Goal: Task Accomplishment & Management: Manage account settings

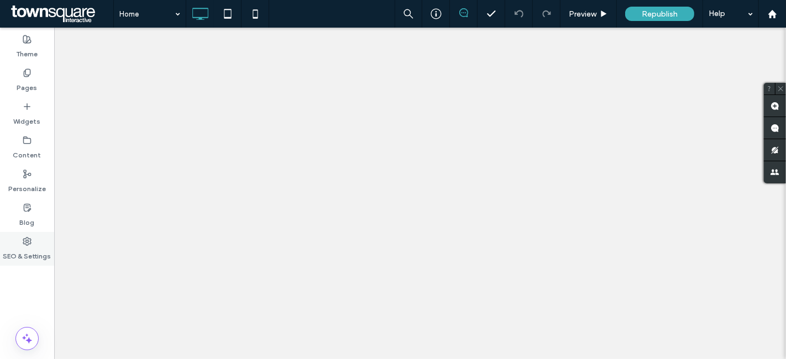
click at [30, 247] on label "SEO & Settings" at bounding box center [27, 253] width 48 height 15
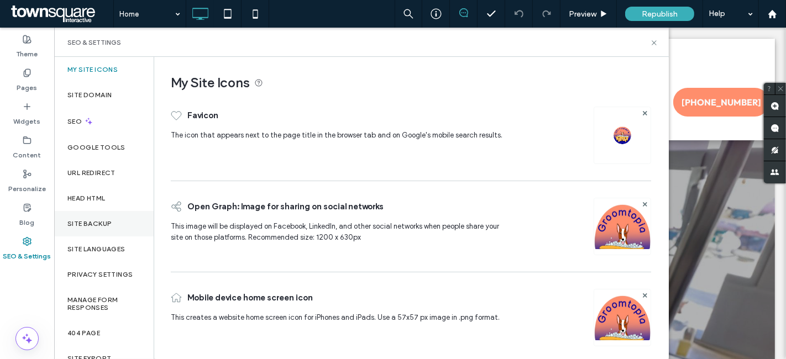
scroll to position [45, 0]
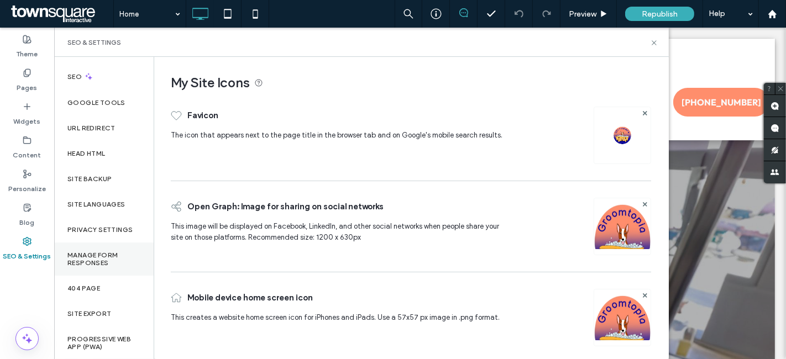
click at [109, 262] on label "Manage Form Responses" at bounding box center [103, 258] width 73 height 15
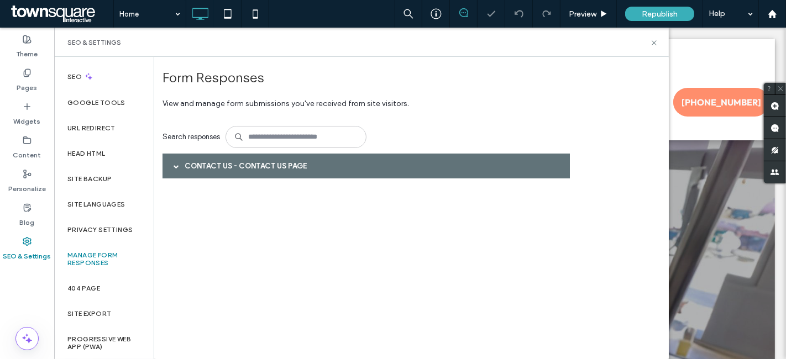
click at [234, 166] on div "Contact Us - Contact Us page" at bounding box center [365, 166] width 407 height 25
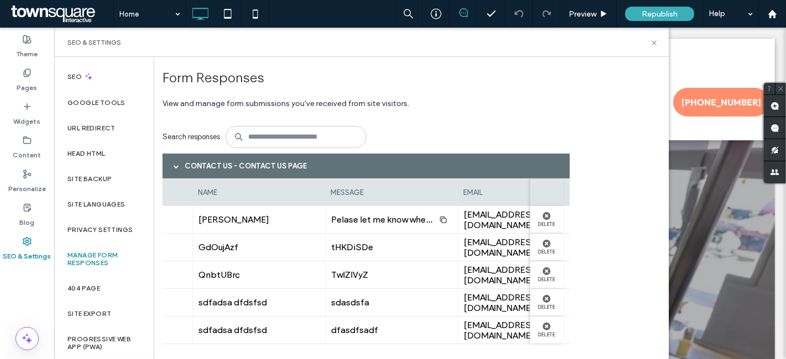
scroll to position [0, 218]
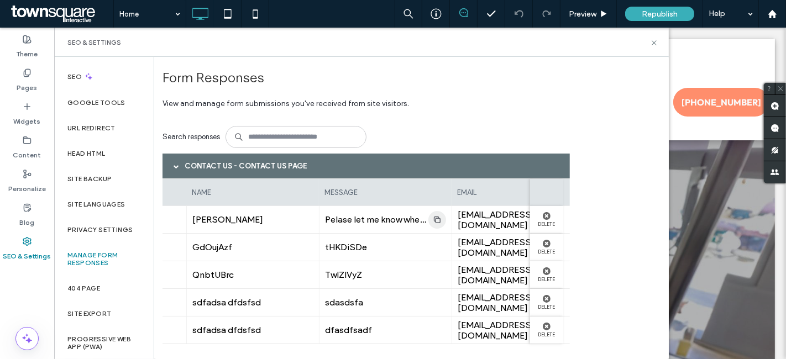
click at [434, 219] on use "button" at bounding box center [437, 219] width 7 height 7
click at [362, 223] on span "Pelase let me know when your next available Iis for [PERSON_NAME]" at bounding box center [461, 219] width 272 height 10
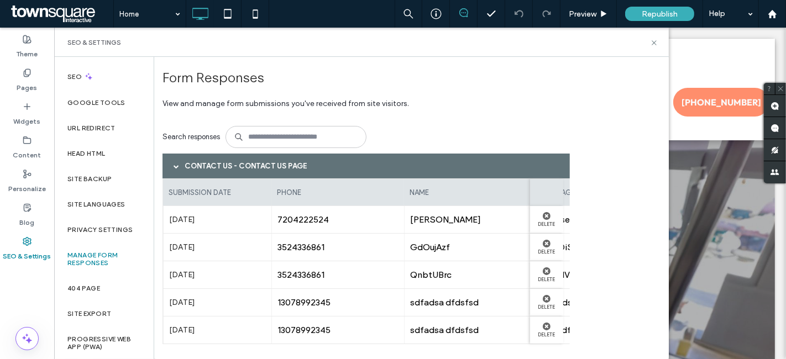
scroll to position [39, 0]
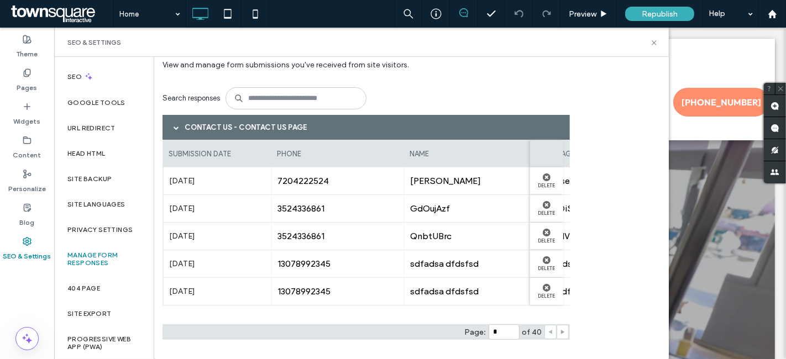
click at [565, 335] on span at bounding box center [563, 331] width 6 height 13
type input "*"
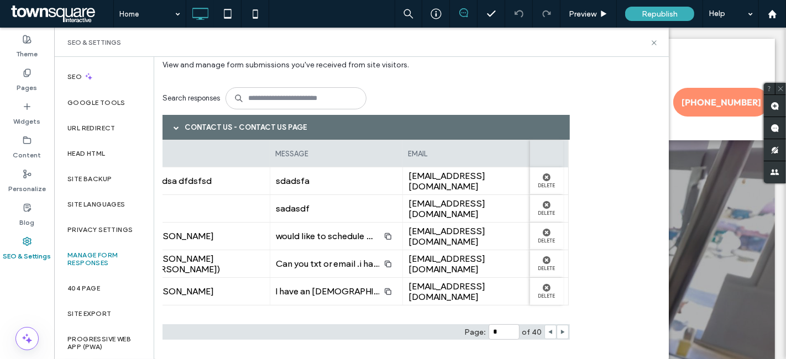
scroll to position [0, 272]
click at [650, 43] on icon at bounding box center [654, 43] width 8 height 8
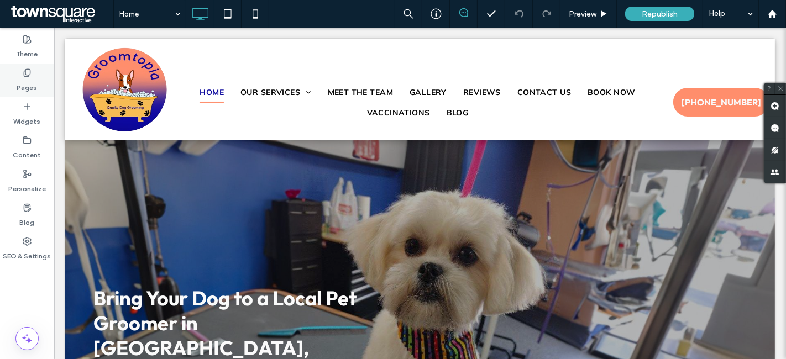
click at [27, 92] on div "Pages" at bounding box center [27, 81] width 54 height 34
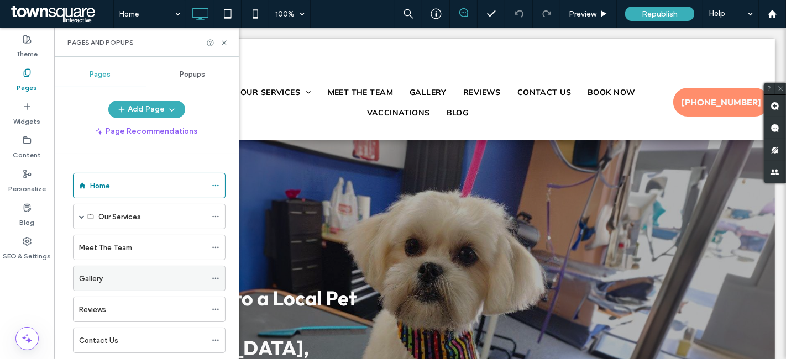
scroll to position [82, 0]
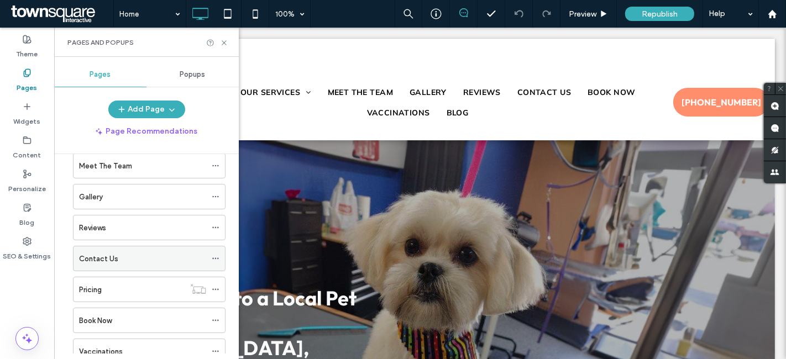
click at [122, 264] on div "Contact Us" at bounding box center [142, 258] width 127 height 24
click at [220, 42] on icon at bounding box center [224, 43] width 8 height 8
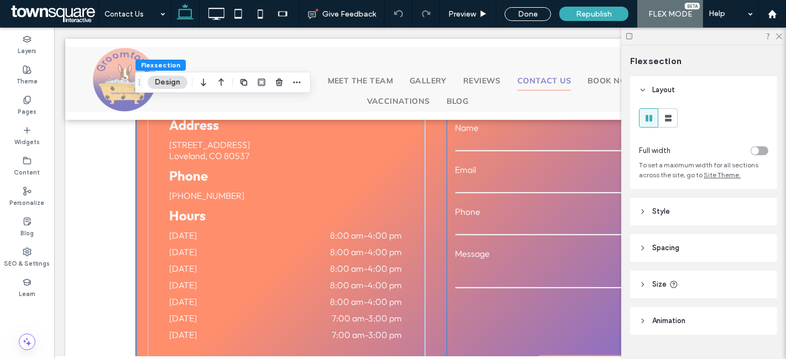
scroll to position [407, 0]
click at [482, 198] on form "**********" at bounding box center [558, 248] width 224 height 292
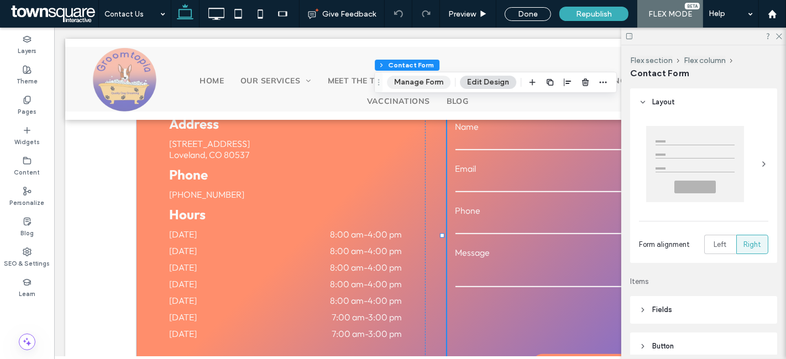
click at [430, 86] on button "Manage Form" at bounding box center [419, 82] width 64 height 13
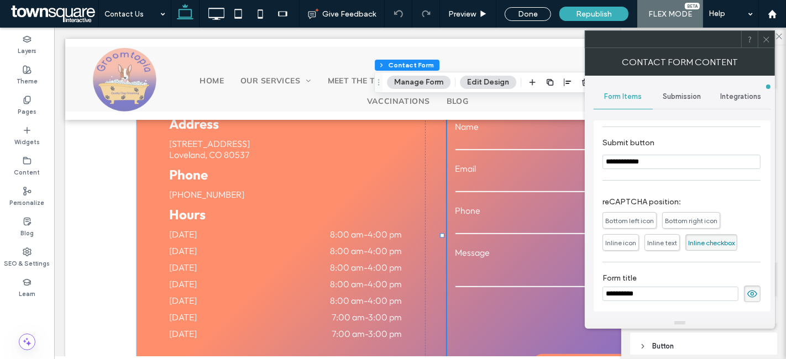
scroll to position [145, 0]
drag, startPoint x: 765, startPoint y: 38, endPoint x: 767, endPoint y: 33, distance: 5.9
click at [765, 37] on icon at bounding box center [766, 39] width 8 height 8
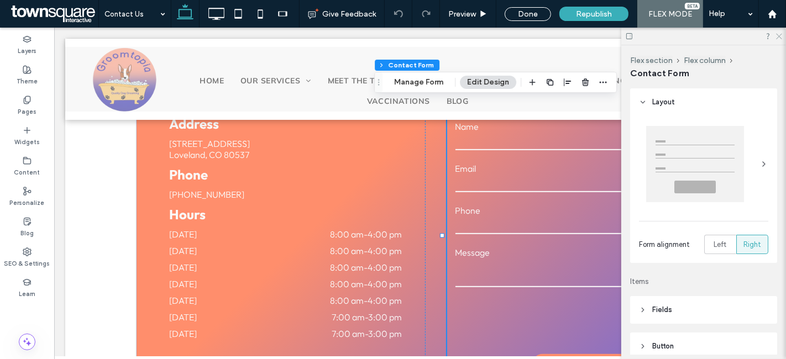
click at [779, 33] on icon at bounding box center [777, 35] width 7 height 7
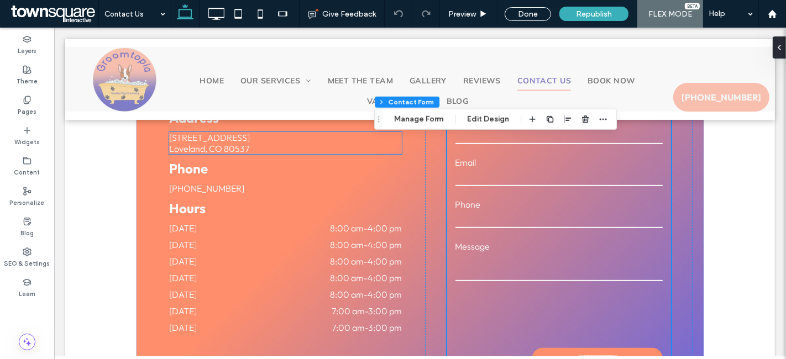
scroll to position [464, 0]
